Goal: Navigation & Orientation: Find specific page/section

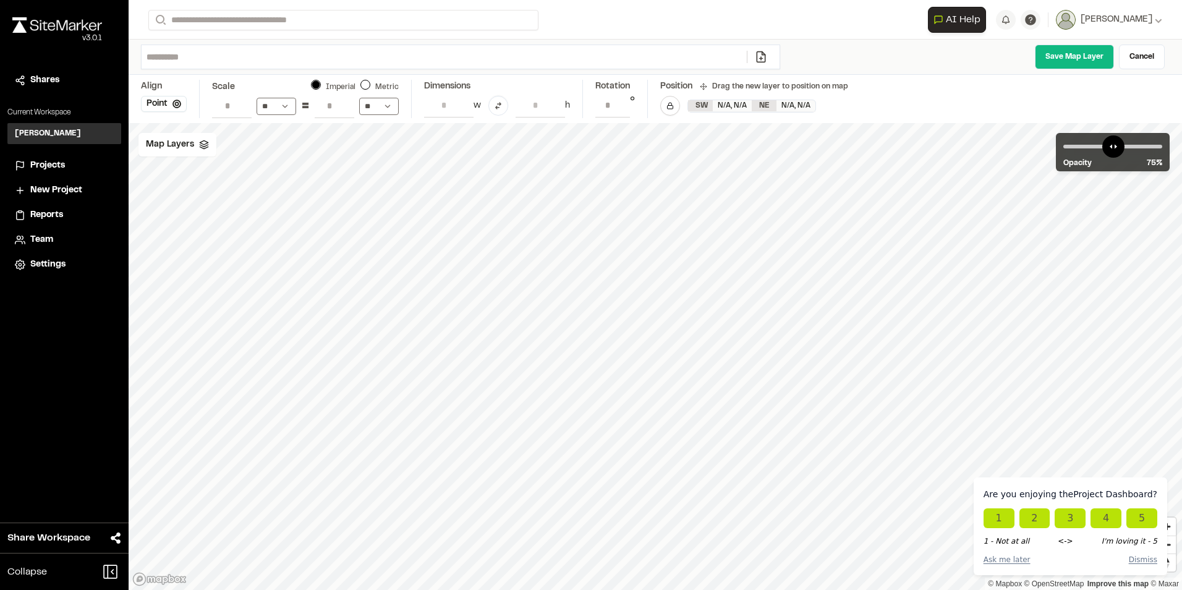
select select "****"
click at [45, 161] on span "Projects" at bounding box center [47, 166] width 35 height 14
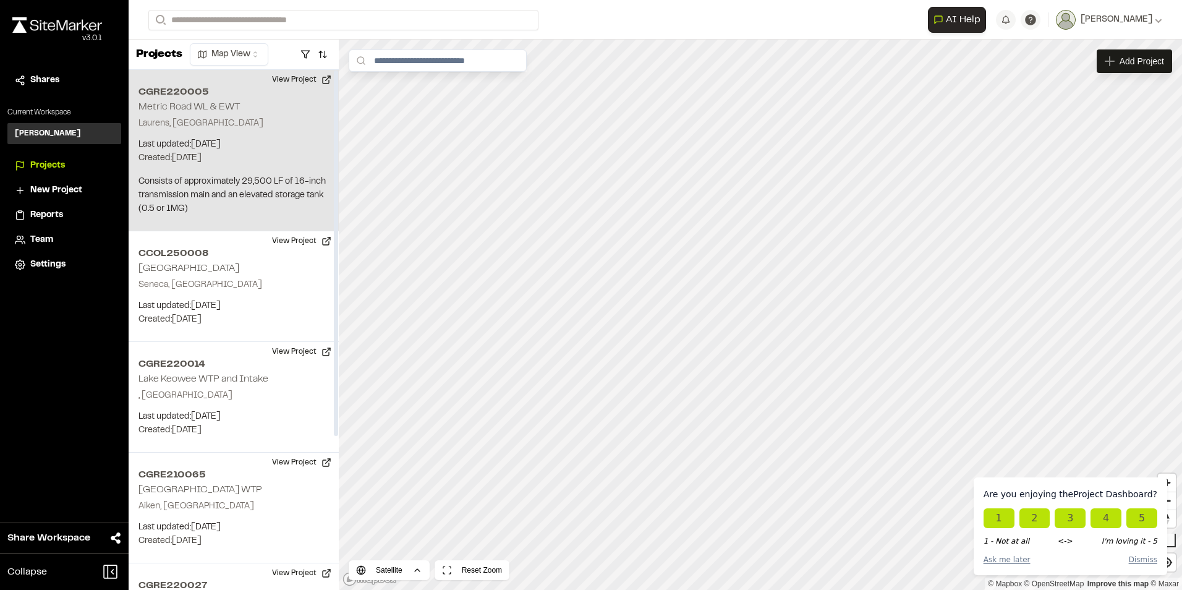
click at [284, 120] on p "Laurens, SC" at bounding box center [233, 124] width 190 height 14
click at [762, 318] on div "CGRE220005 Metric Road WL & EWT" at bounding box center [760, 315] width 19 height 19
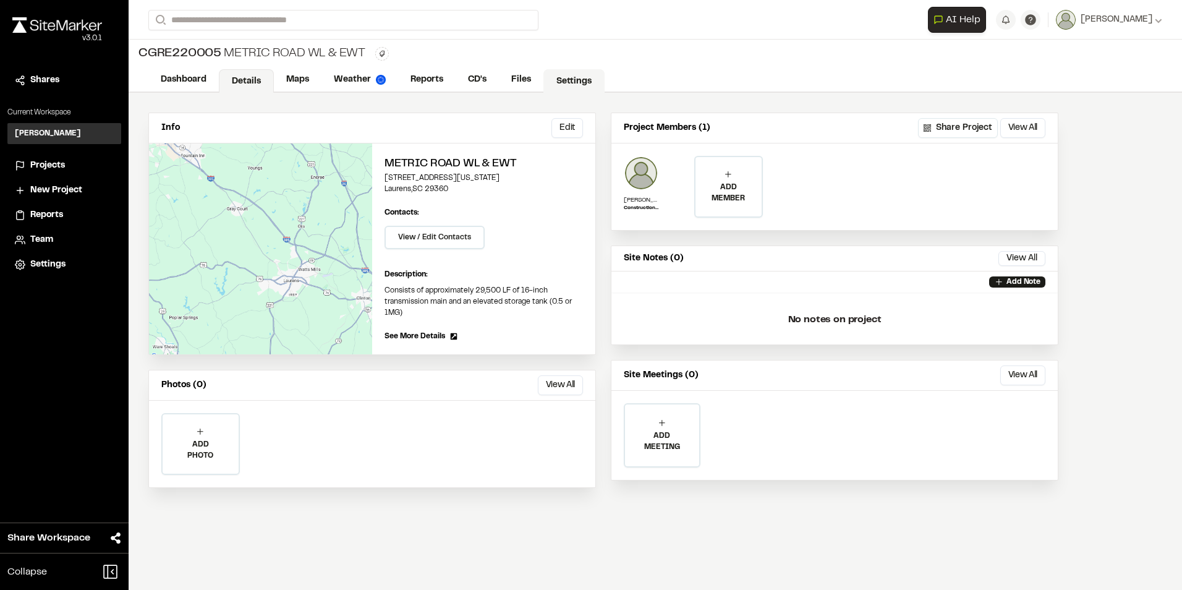
click at [575, 83] on link "Settings" at bounding box center [573, 80] width 61 height 23
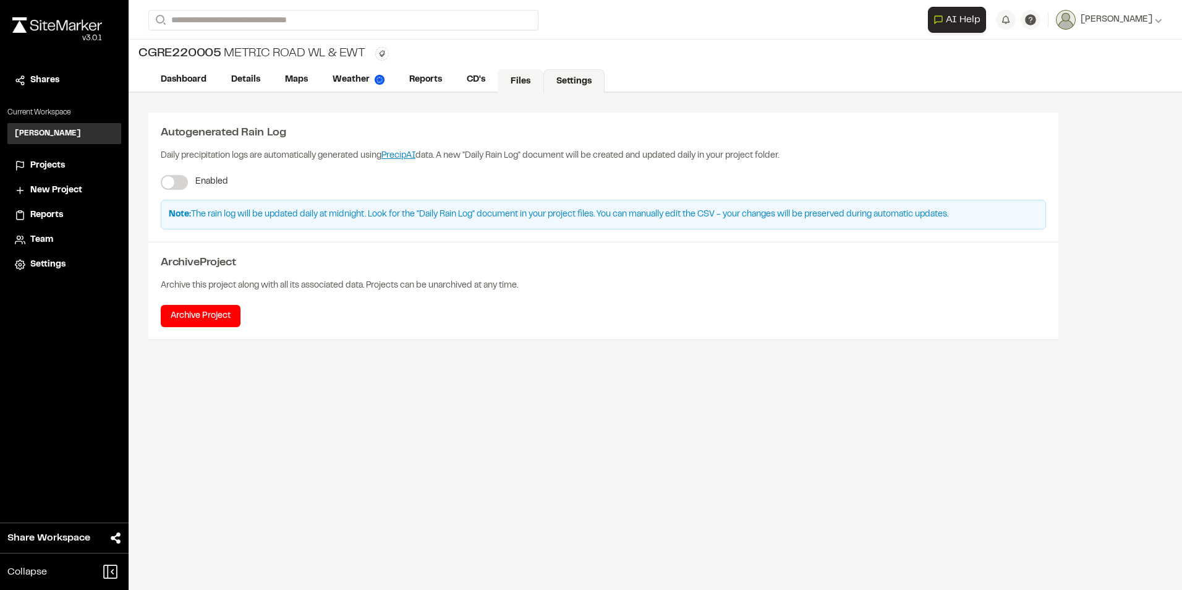
click at [520, 77] on link "Files" at bounding box center [521, 80] width 46 height 23
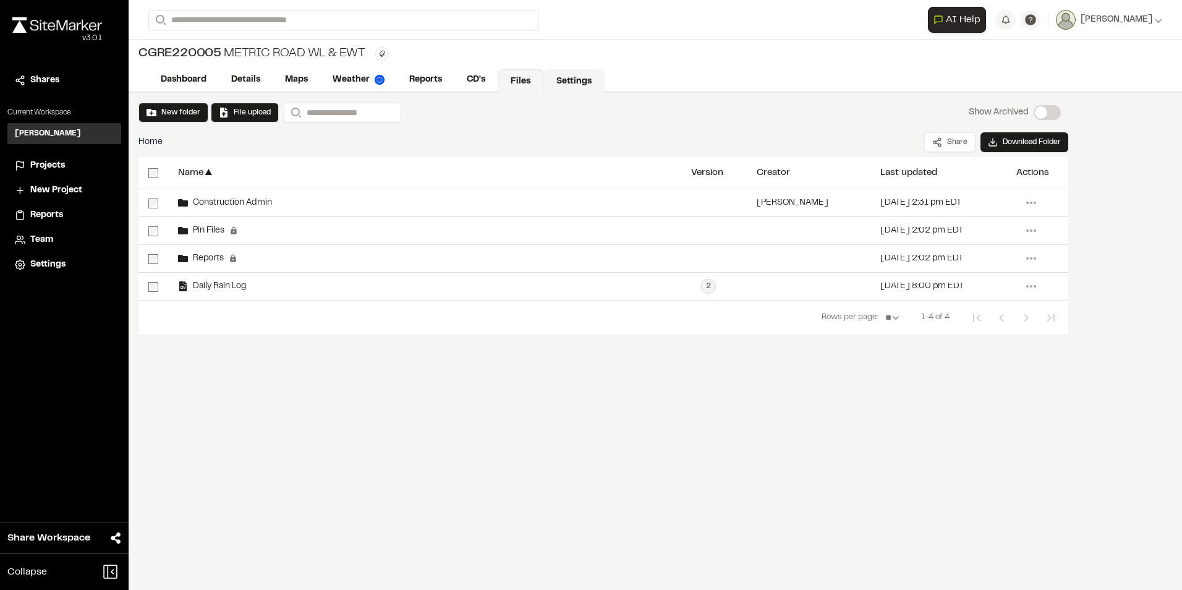
click at [570, 77] on link "Settings" at bounding box center [573, 80] width 61 height 23
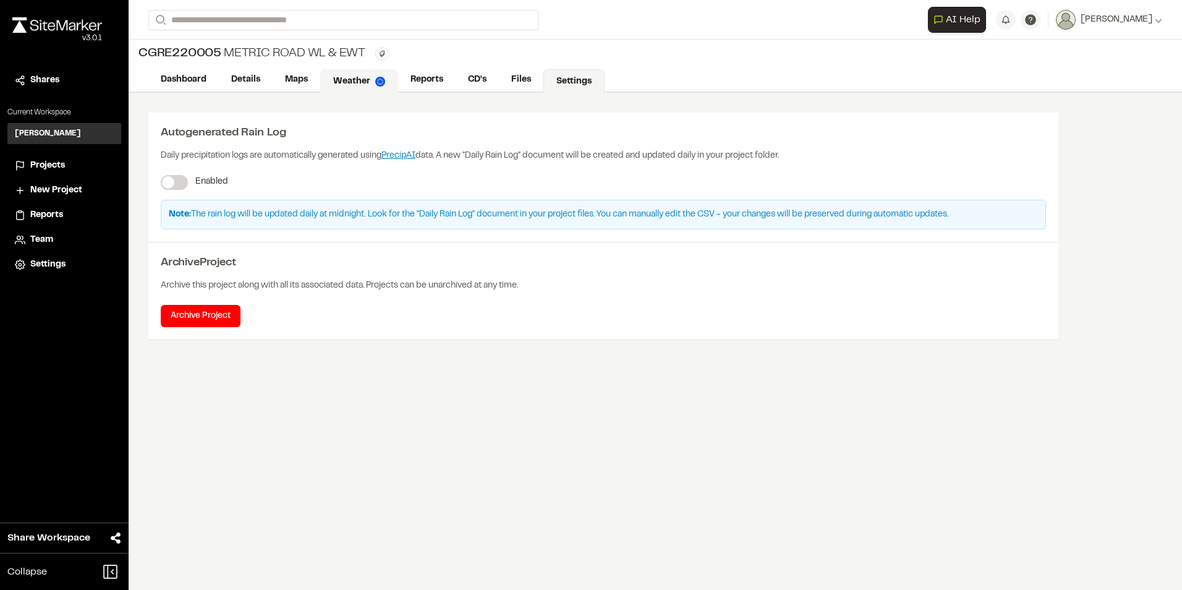
click at [354, 82] on link "Weather" at bounding box center [359, 80] width 78 height 23
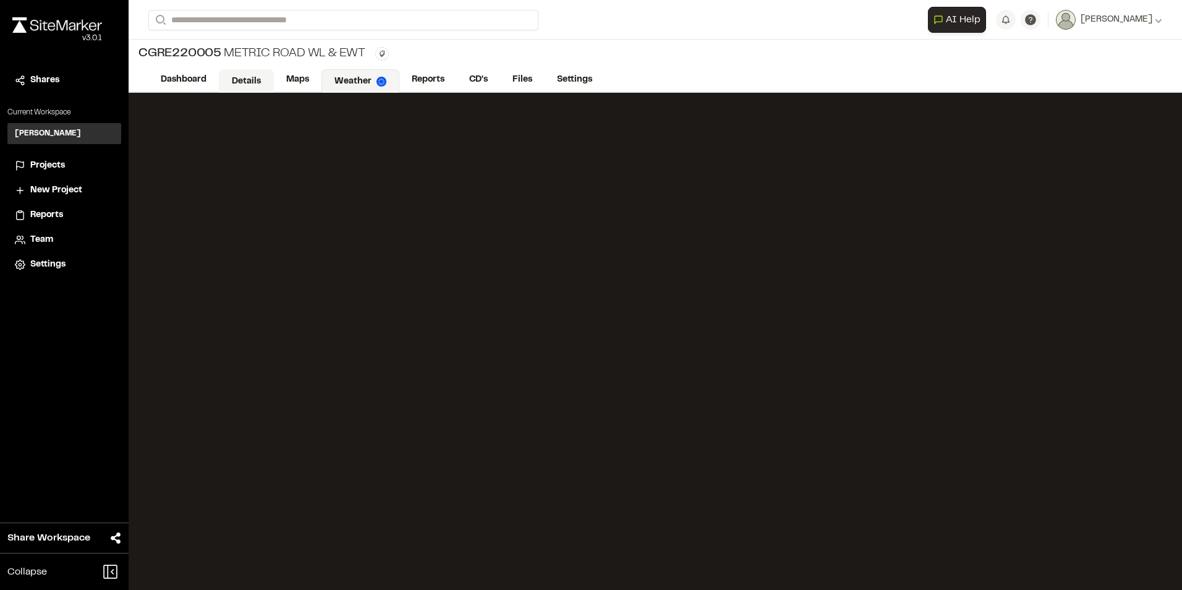
click at [237, 81] on link "Details" at bounding box center [246, 80] width 55 height 23
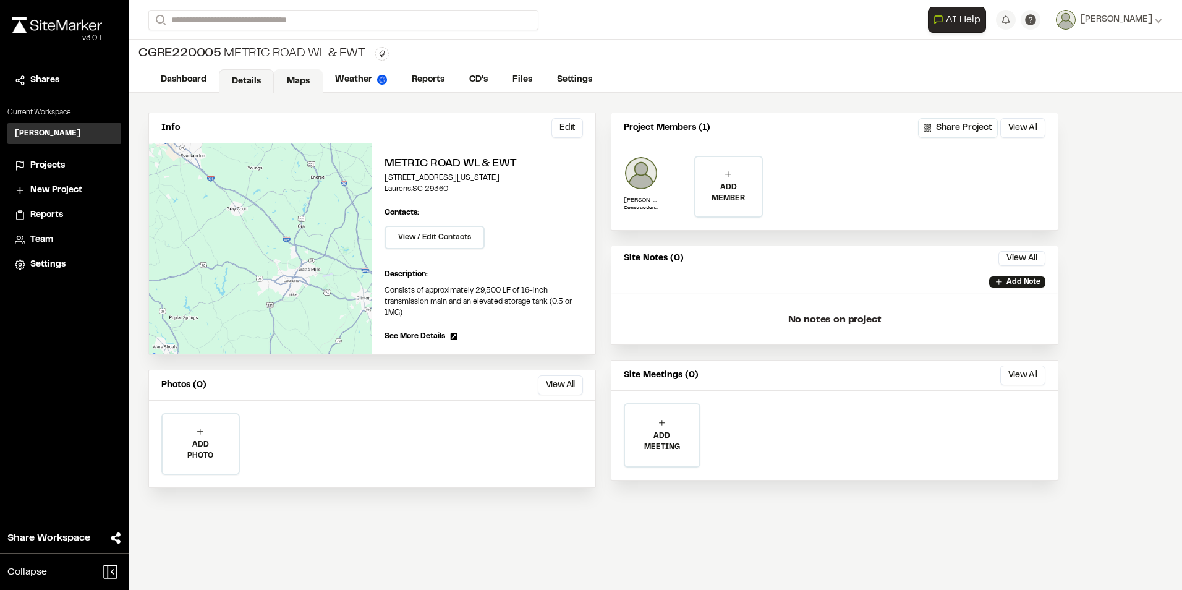
click at [298, 78] on link "Maps" at bounding box center [298, 80] width 49 height 23
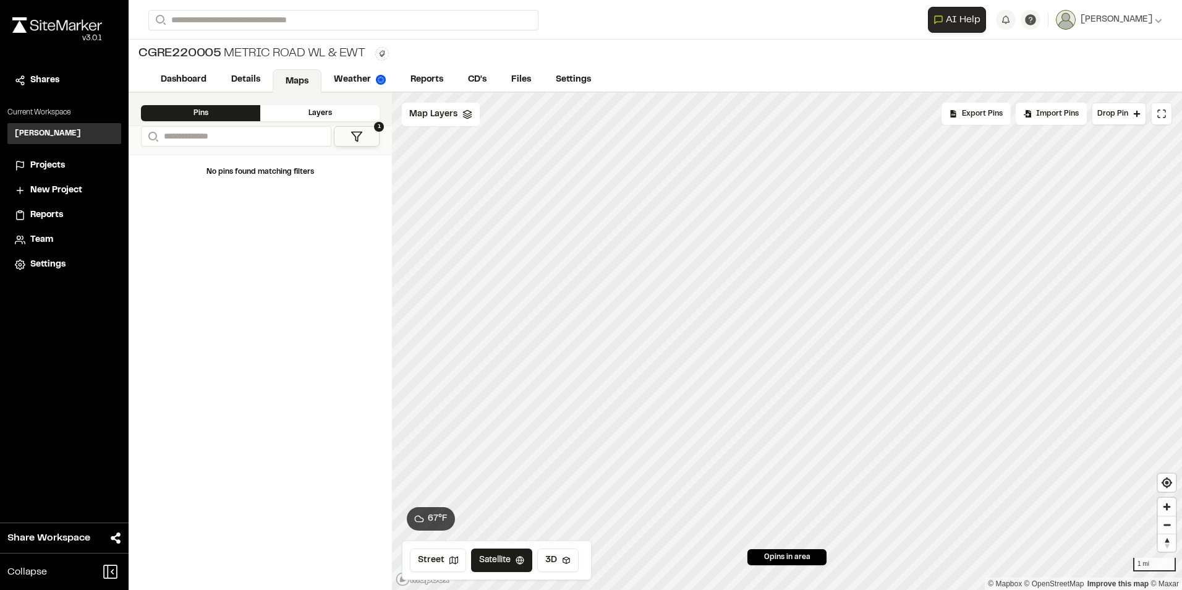
click at [40, 166] on span "Projects" at bounding box center [47, 166] width 35 height 14
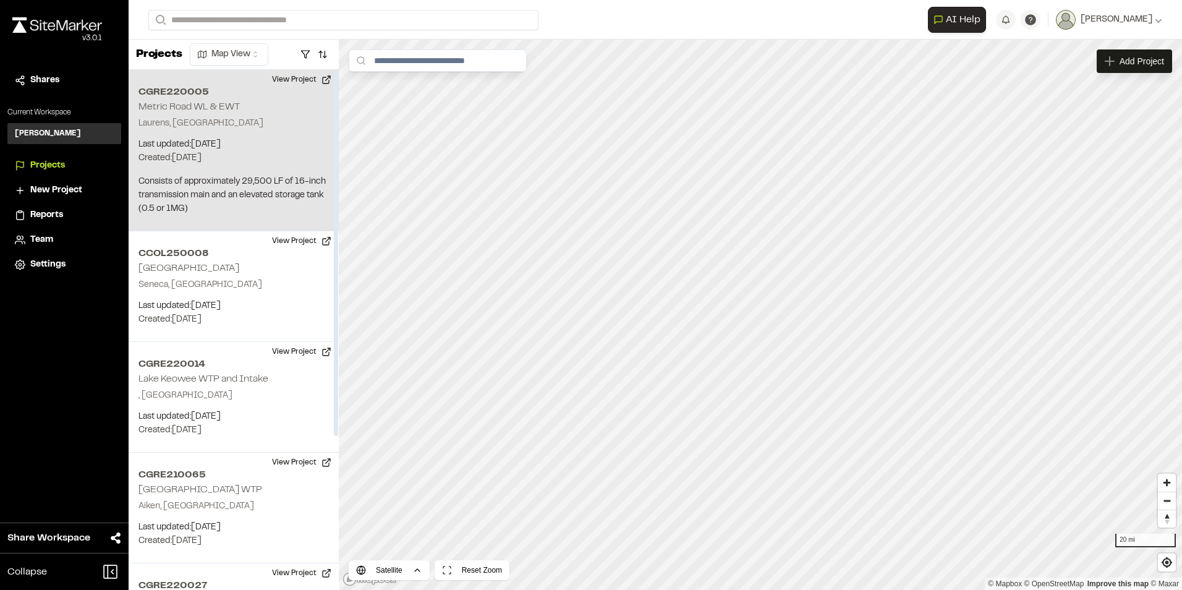
click at [263, 136] on div "CGRE220005 Metric Road WL & EWT Laurens, SC Last updated: Oct 9, 2025 Budget: $…" at bounding box center [234, 150] width 210 height 161
click at [765, 317] on div "CGRE220005 Metric Road WL & EWT" at bounding box center [760, 315] width 19 height 19
click at [762, 316] on div "CGRE220005 Metric Road WL & EWT" at bounding box center [760, 315] width 19 height 19
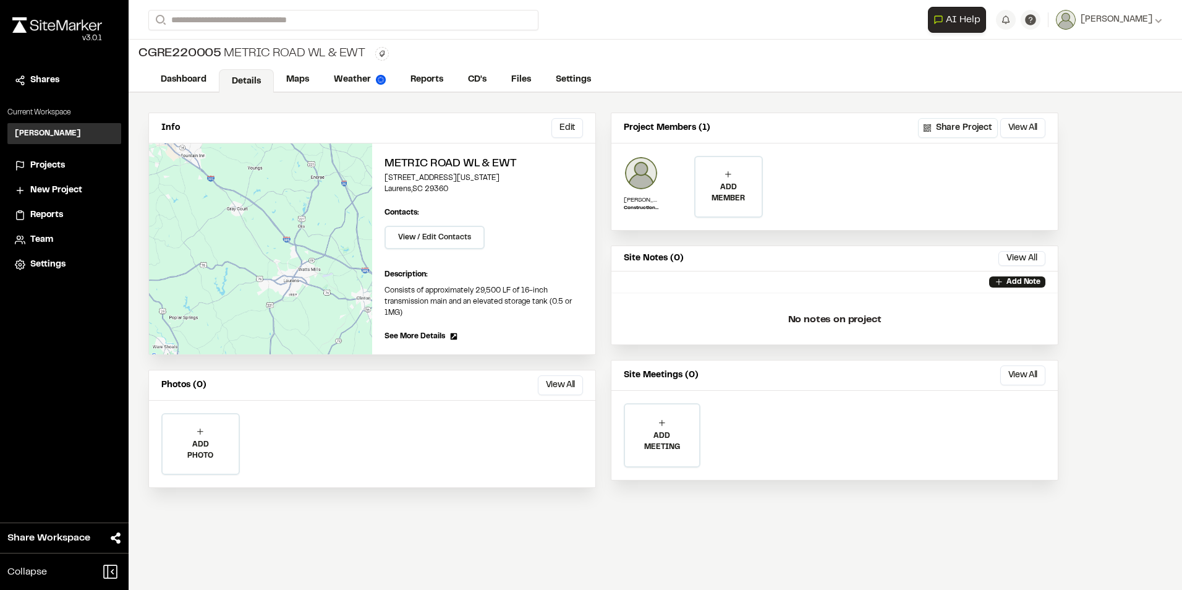
click at [1110, 388] on div "Info Edit Edit Metric Road WL & EWT [STREET_ADDRESS][US_STATE] Edit Contacts: V…" at bounding box center [655, 341] width 1053 height 497
